Goal: Use online tool/utility: Utilize a website feature to perform a specific function

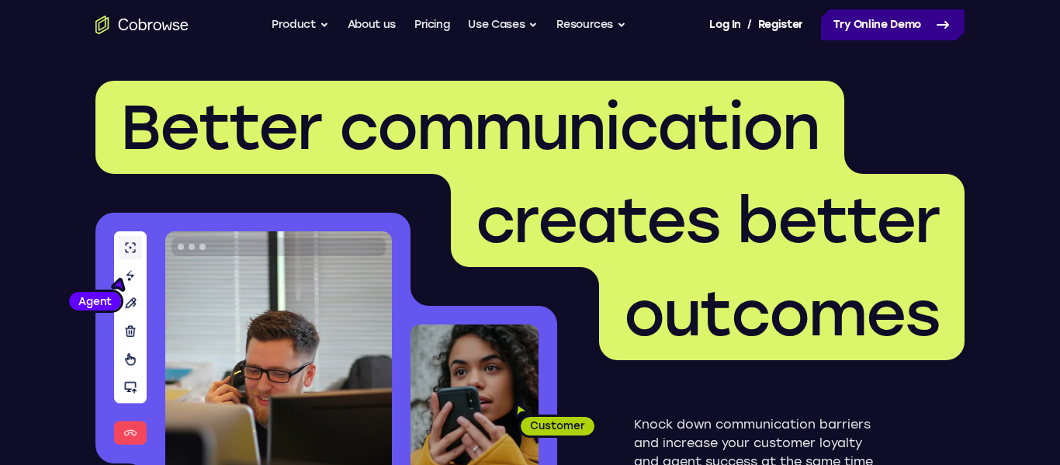
click at [909, 15] on link "Try Online Demo" at bounding box center [893, 24] width 144 height 31
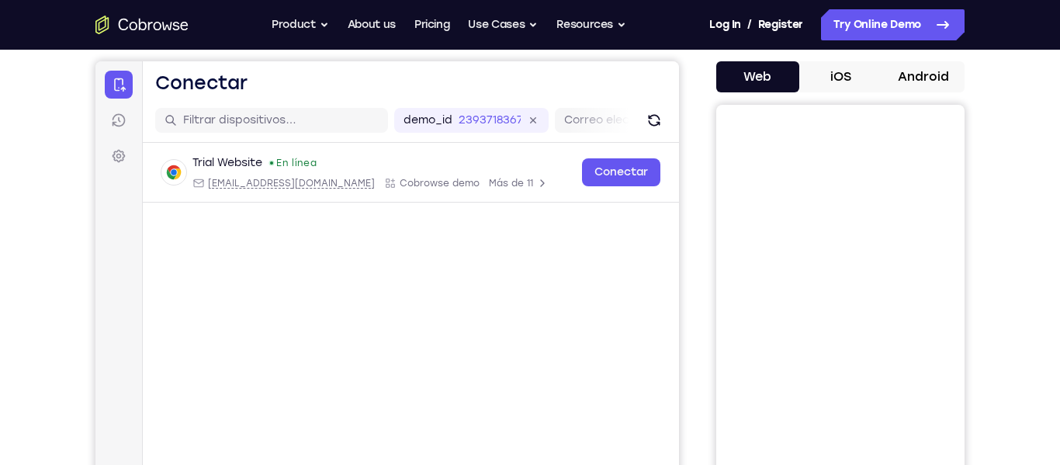
scroll to position [140, 0]
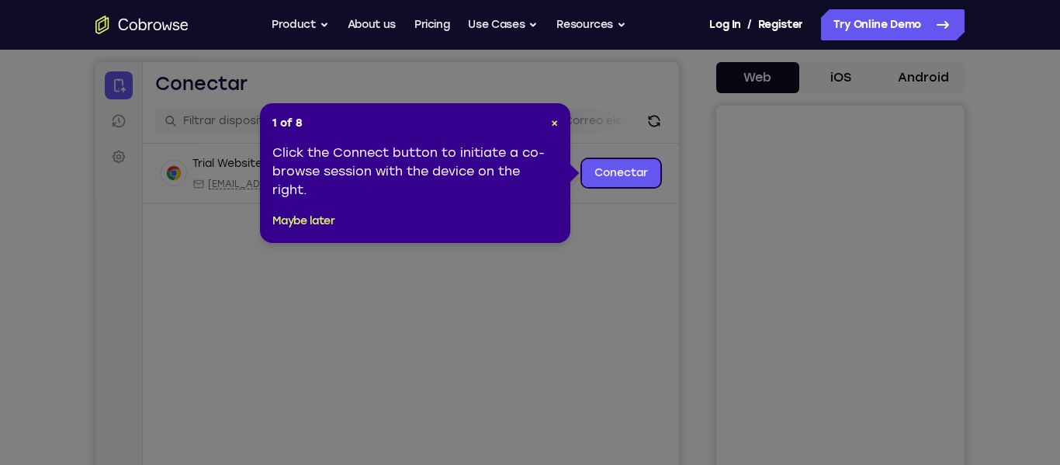
click at [522, 185] on div "Click the Connect button to initiate a co-browse session with the device on the…" at bounding box center [415, 172] width 286 height 56
click at [338, 223] on footer "Maybe later" at bounding box center [415, 221] width 286 height 19
click at [320, 220] on button "Maybe later" at bounding box center [303, 221] width 63 height 19
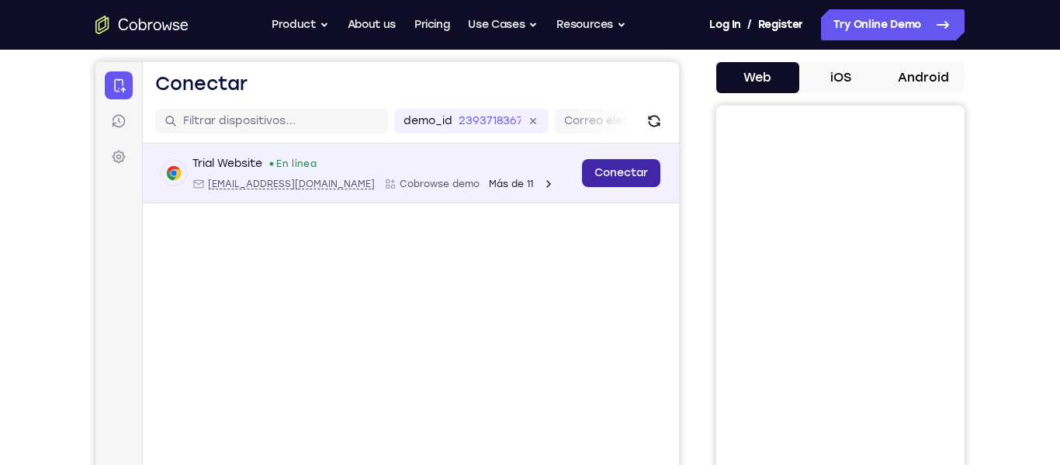
click at [600, 174] on link "Conectar" at bounding box center [621, 173] width 78 height 28
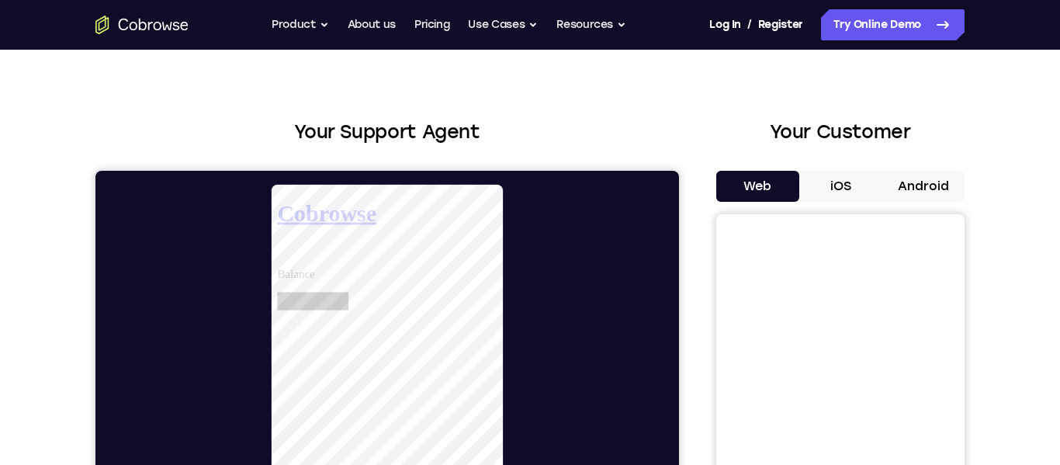
scroll to position [0, 0]
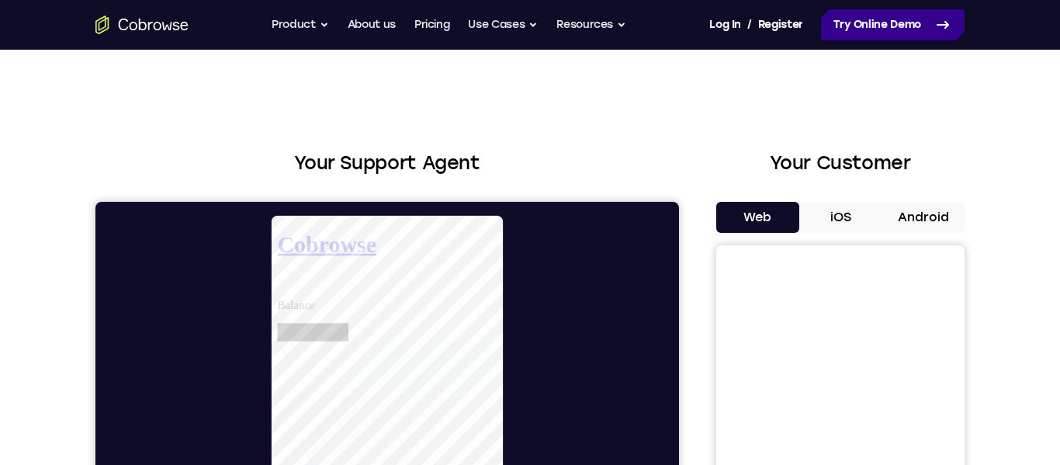
click at [925, 38] on link "Try Online Demo" at bounding box center [893, 24] width 144 height 31
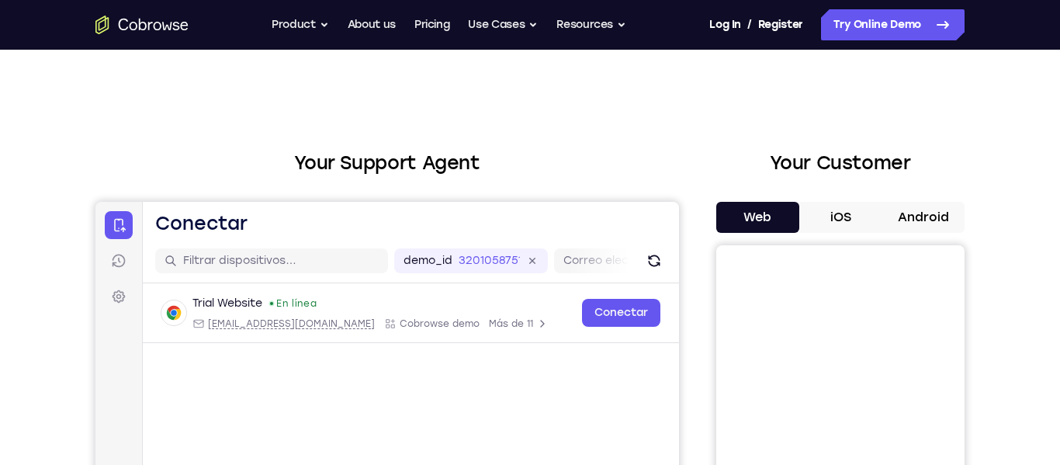
scroll to position [57, 0]
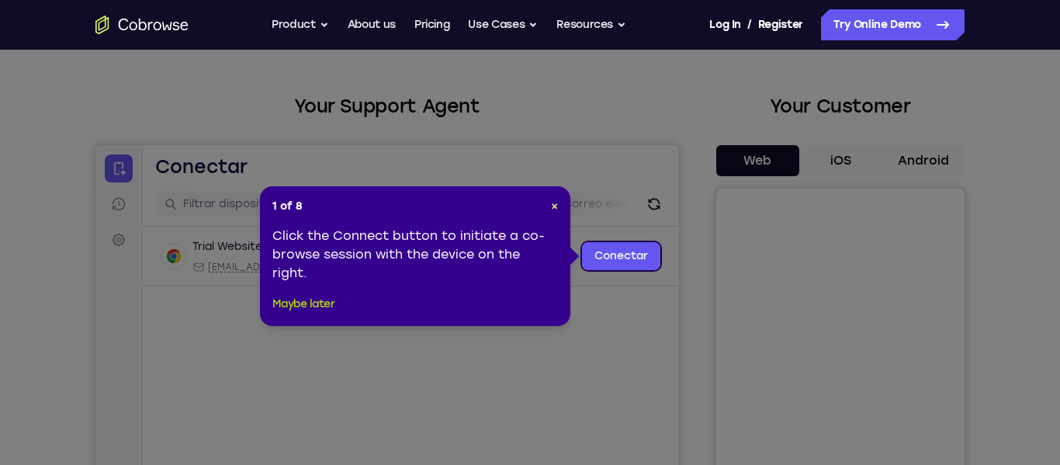
click at [311, 296] on button "Maybe later" at bounding box center [303, 304] width 63 height 19
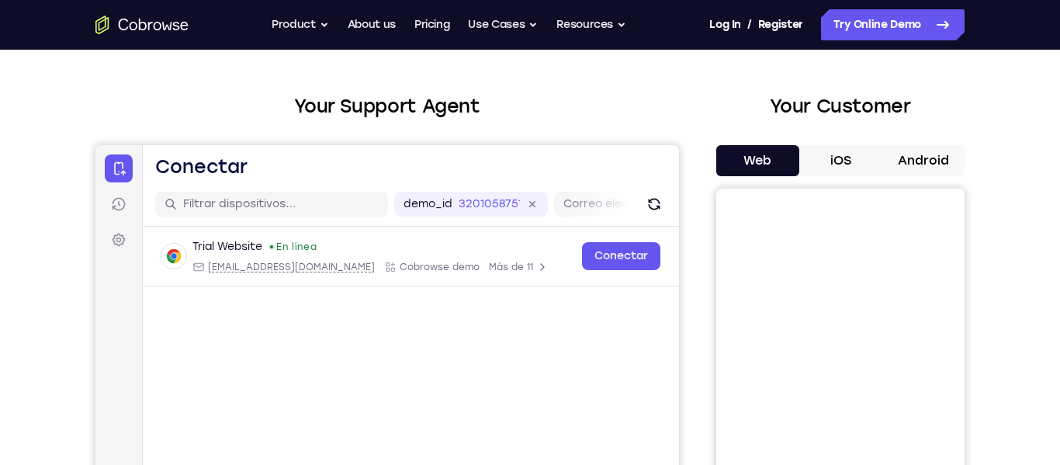
click at [639, 206] on div "demo_id 3201058751 3201058751 Correo electrónico ID de usuario ID del dispositi…" at bounding box center [411, 204] width 536 height 44
